Goal: Check status

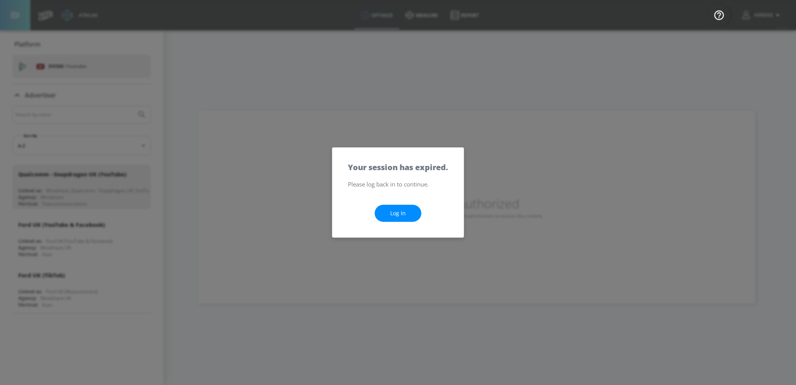
click at [405, 215] on link "Log In" at bounding box center [398, 213] width 47 height 17
